Goal: Navigation & Orientation: Understand site structure

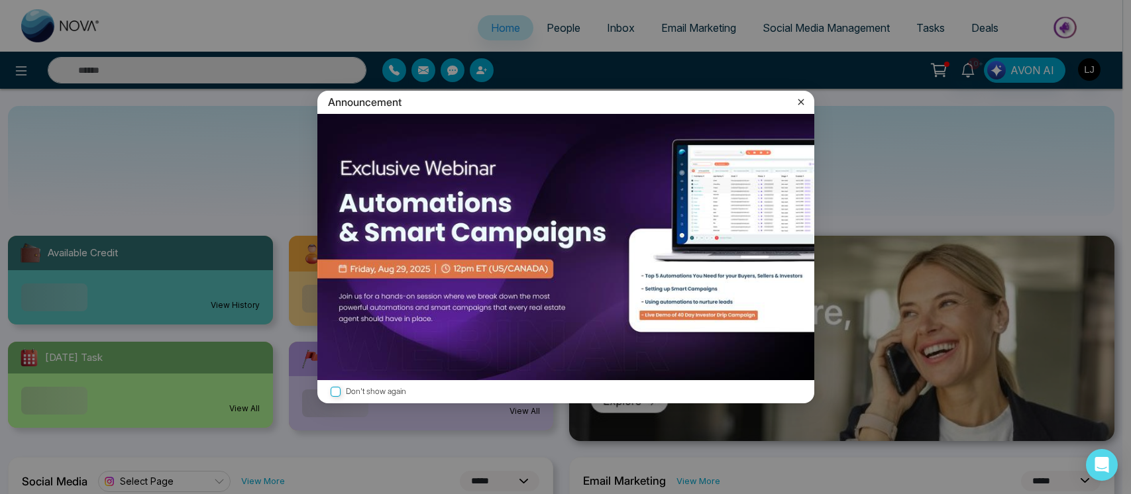
select select "*"
click at [795, 105] on icon at bounding box center [801, 101] width 13 height 13
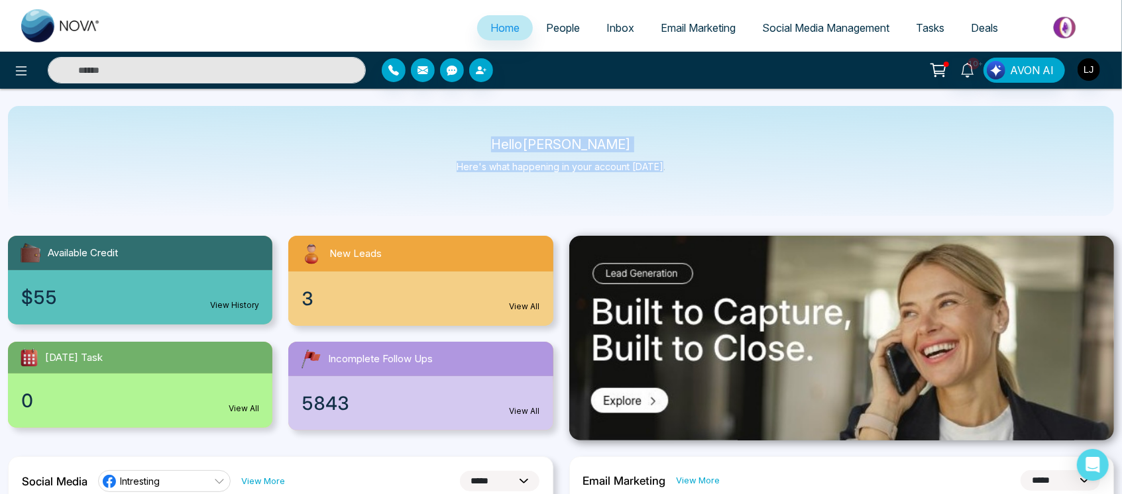
drag, startPoint x: 502, startPoint y: 134, endPoint x: 708, endPoint y: 174, distance: 209.9
click at [708, 174] on div "Hello Lokesh Joshi Here's what happening in your account today." at bounding box center [561, 161] width 1106 height 110
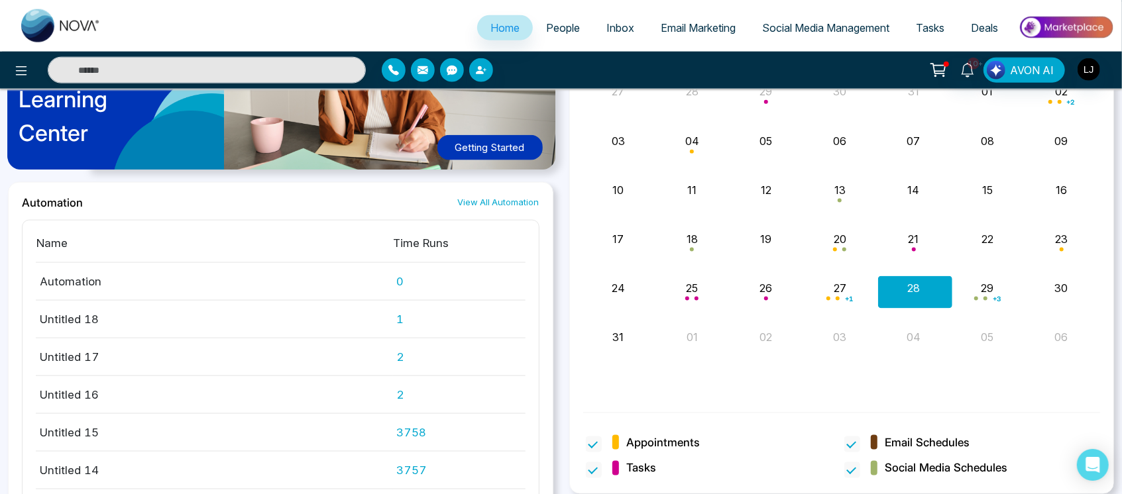
scroll to position [1137, 0]
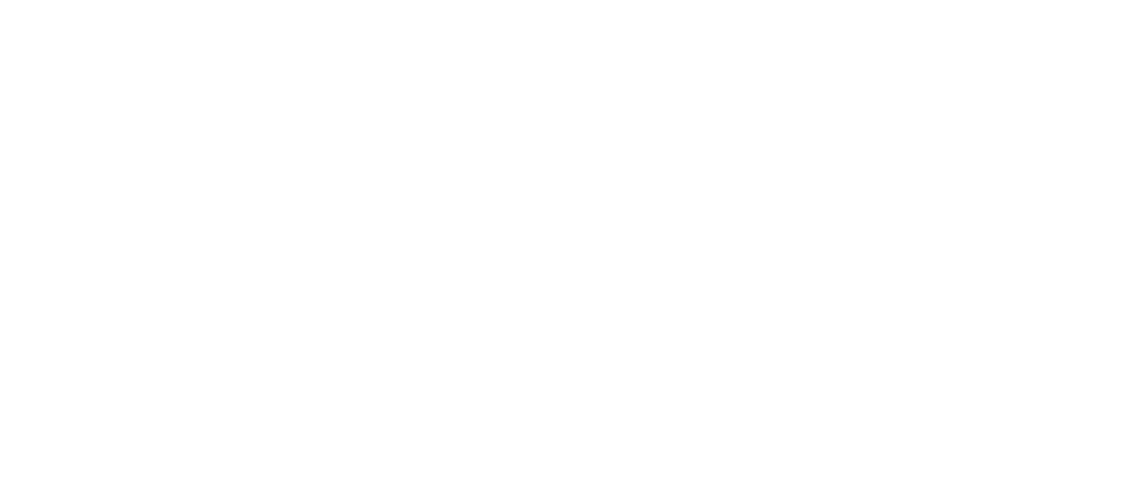
select select "*"
